Goal: Transaction & Acquisition: Purchase product/service

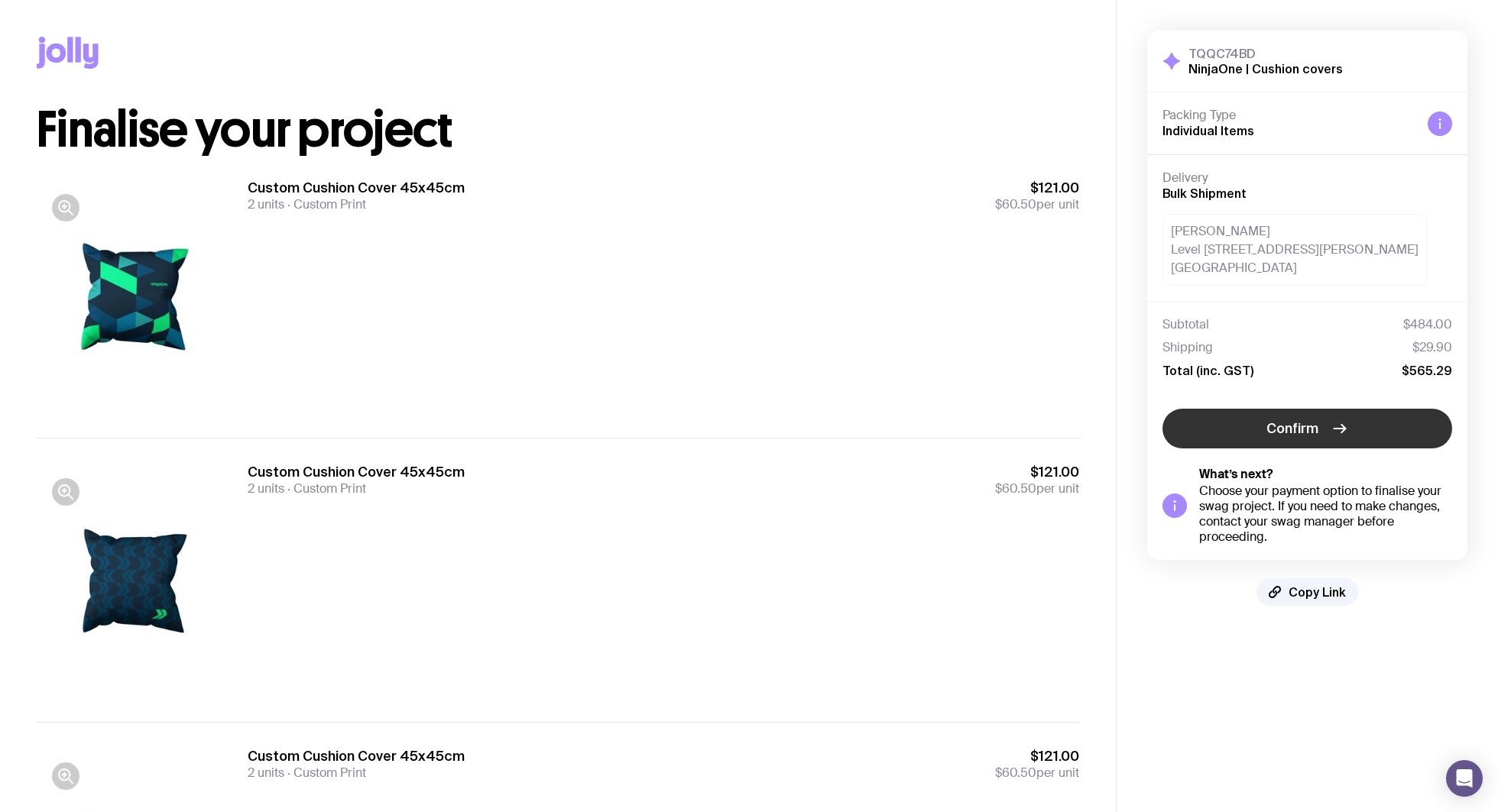
click at [1301, 433] on span "Confirm" at bounding box center [1292, 428] width 52 height 18
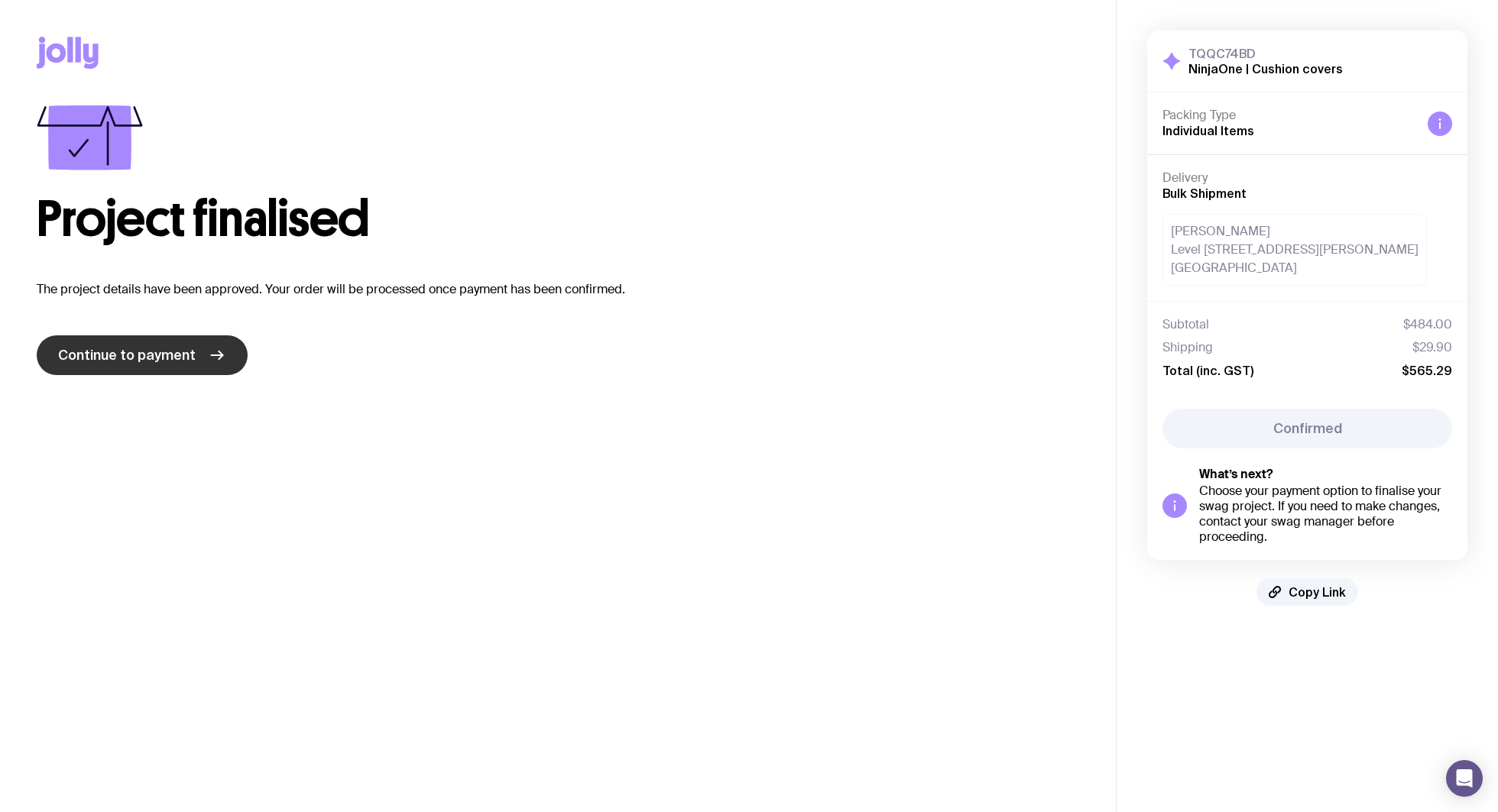
click at [172, 355] on span "Continue to payment" at bounding box center [126, 355] width 137 height 18
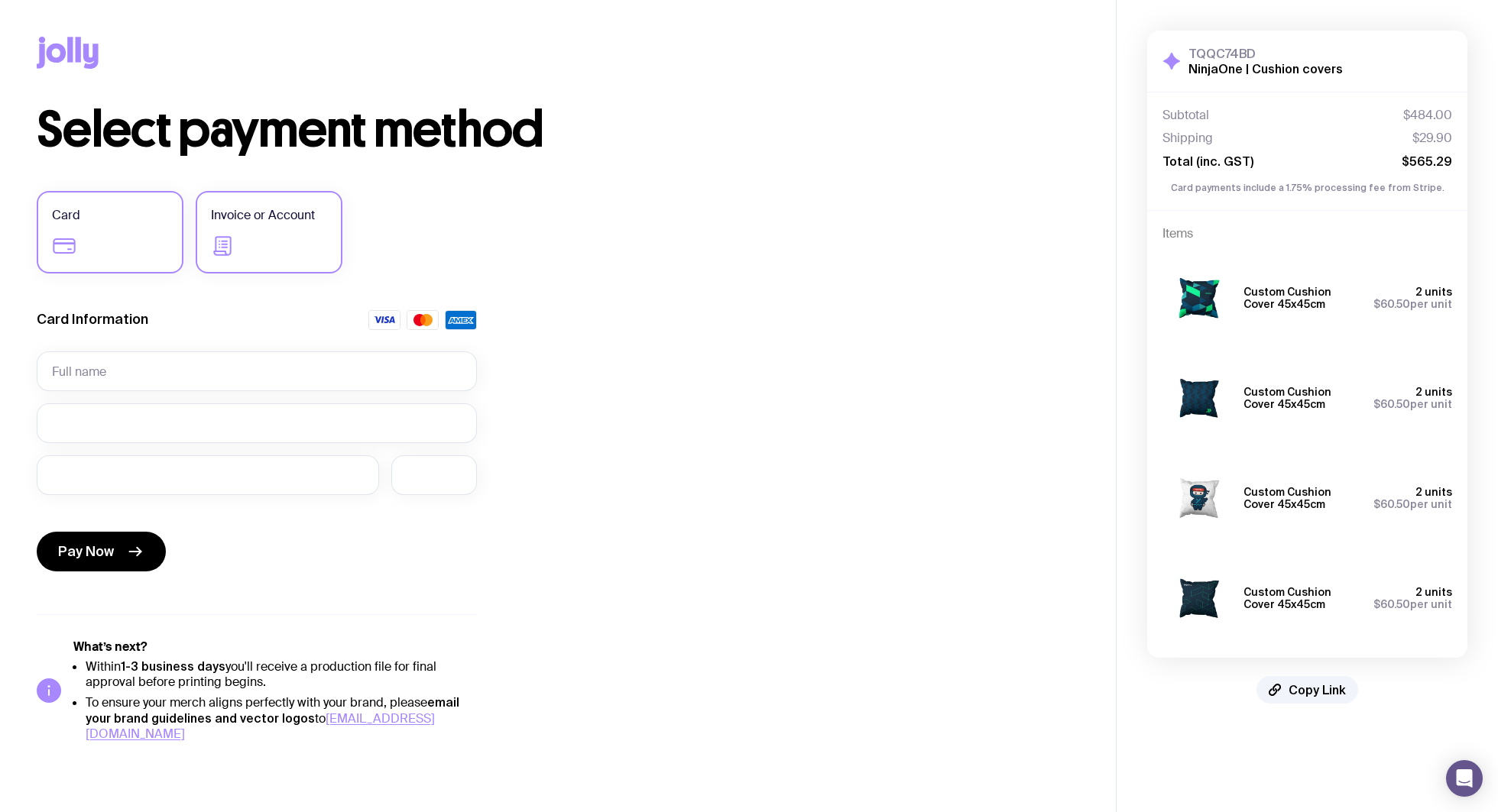
click at [224, 237] on icon at bounding box center [222, 246] width 18 height 19
click at [0, 0] on input "Invoice or Account" at bounding box center [0, 0] width 0 height 0
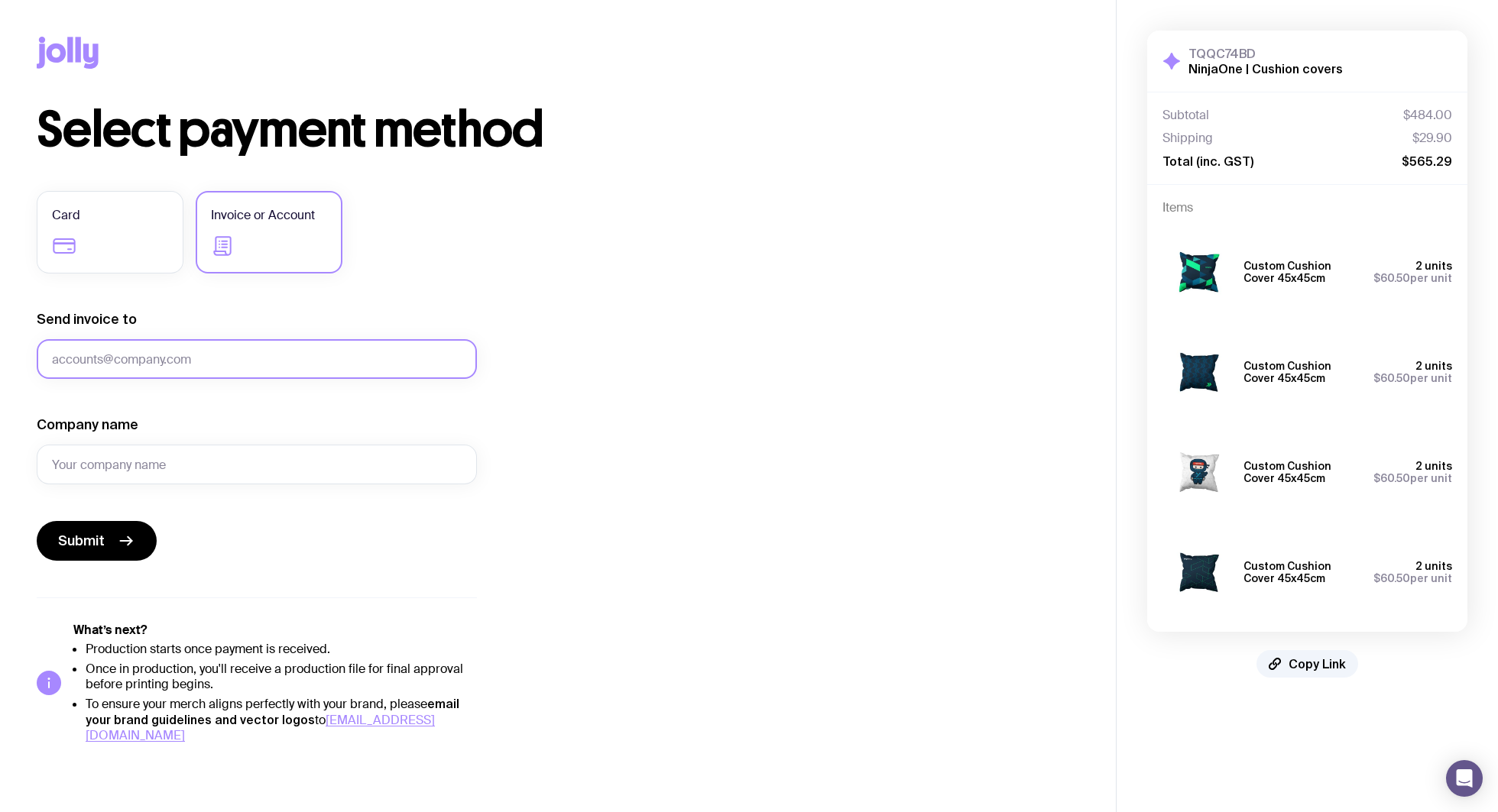
click at [120, 362] on input "Send invoice to" at bounding box center [257, 359] width 440 height 40
type input "wendy.nguyen@ninjaone.com"
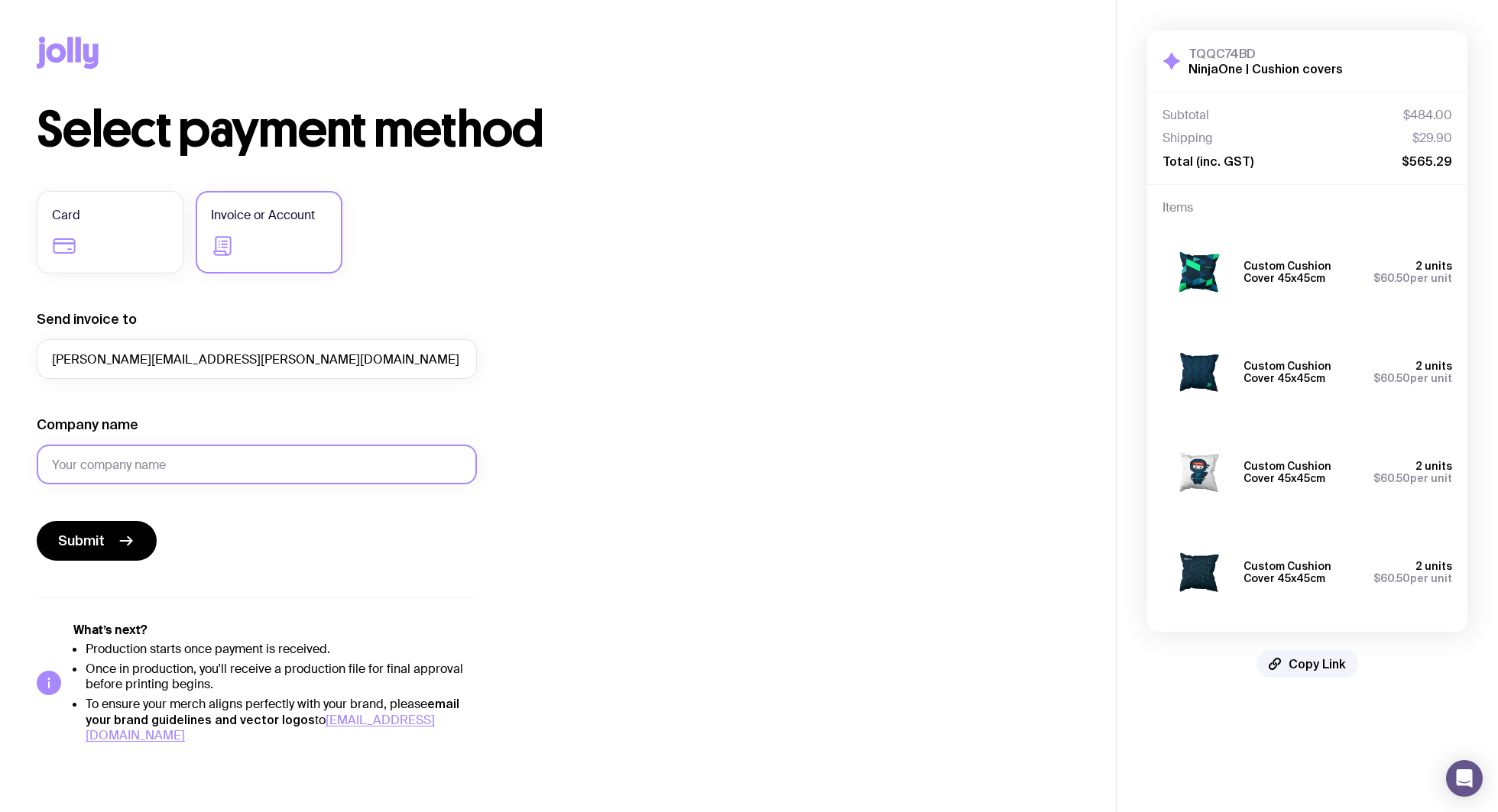
click at [288, 462] on input "Company name" at bounding box center [257, 464] width 440 height 40
type input "N"
type input "NinjaOne"
click at [107, 525] on button "Submit" at bounding box center [96, 541] width 120 height 40
